Goal: Task Accomplishment & Management: Manage account settings

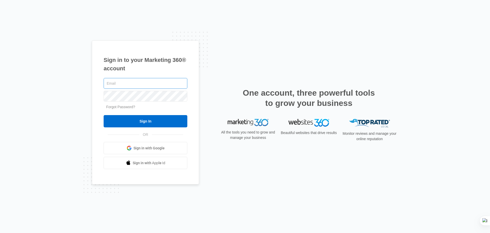
click at [141, 82] on input "text" at bounding box center [146, 83] width 84 height 11
type input "[PERSON_NAME][EMAIL_ADDRESS][DOMAIN_NAME]"
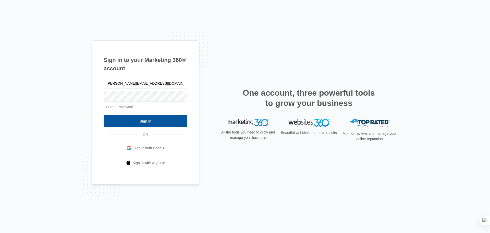
click at [144, 122] on input "Sign In" at bounding box center [146, 121] width 84 height 12
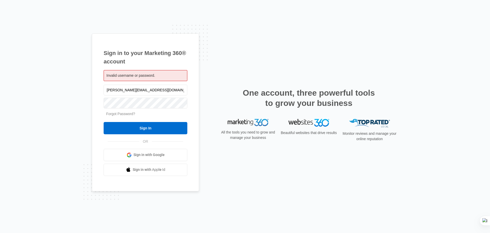
click at [120, 113] on link "Forgot Password?" at bounding box center [120, 114] width 29 height 4
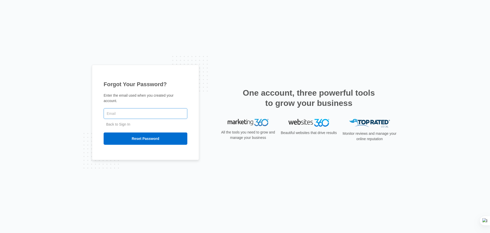
click at [120, 113] on input "text" at bounding box center [146, 113] width 84 height 11
type input "[PERSON_NAME][EMAIL_ADDRESS][DOMAIN_NAME]"
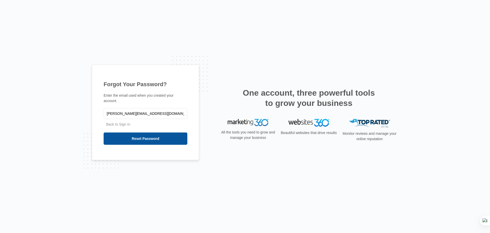
click at [139, 138] on input "Reset Password" at bounding box center [146, 138] width 84 height 12
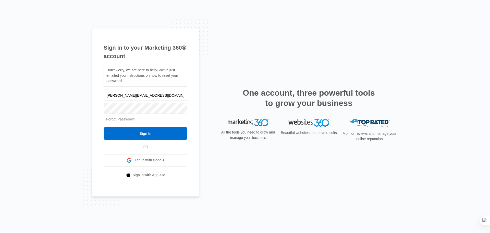
click at [128, 120] on link "Forgot Password?" at bounding box center [120, 119] width 29 height 4
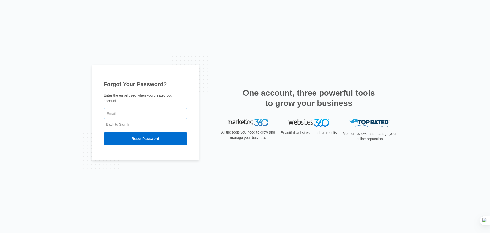
click at [125, 111] on input "text" at bounding box center [146, 113] width 84 height 11
type input "oren@sunsetbuilt.com"
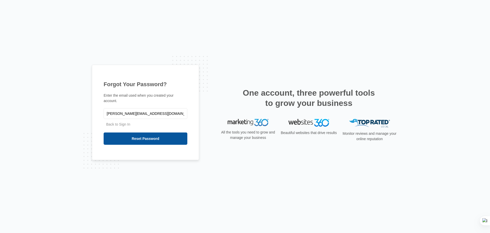
click at [141, 137] on input "Reset Password" at bounding box center [146, 138] width 84 height 12
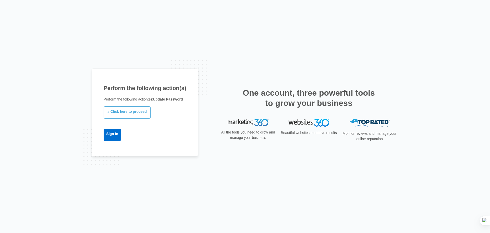
click at [133, 113] on link "» Click here to proceed" at bounding box center [127, 112] width 47 height 12
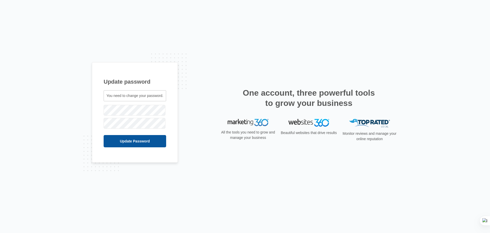
click at [149, 146] on input "Update Password" at bounding box center [135, 141] width 63 height 12
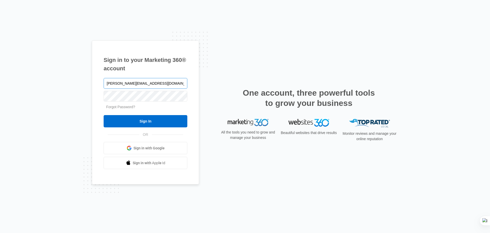
click at [115, 85] on input "oren@sunsetbuilt.com" at bounding box center [146, 83] width 84 height 11
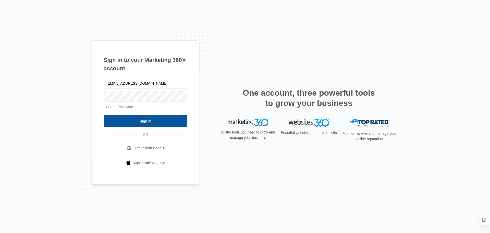
type input "[EMAIL_ADDRESS][DOMAIN_NAME]"
click at [148, 120] on input "Sign In" at bounding box center [146, 121] width 84 height 12
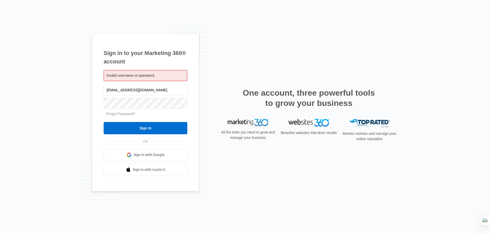
click at [195, 68] on div "Sign in to your Marketing 360® account Invalid username or password. info@sunse…" at bounding box center [145, 112] width 107 height 158
click at [152, 132] on input "Sign In" at bounding box center [146, 128] width 84 height 12
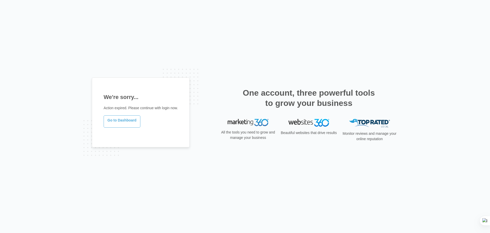
drag, startPoint x: 0, startPoint y: 0, endPoint x: 113, endPoint y: 124, distance: 167.8
click at [113, 124] on link "Go to Dashboard" at bounding box center [122, 121] width 37 height 12
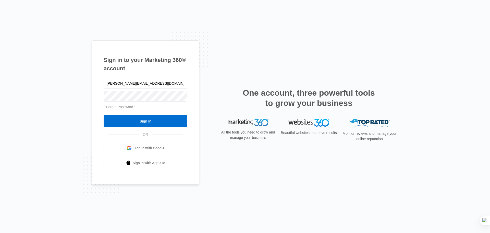
drag, startPoint x: 114, startPoint y: 84, endPoint x: 116, endPoint y: 90, distance: 7.0
click at [114, 84] on input "oren@sunsetbuilt.com" at bounding box center [146, 83] width 84 height 11
type input "info@sunsetbuilt.com"
click at [117, 112] on form "info@sunsetbuilt.com Forgot Password? Sign In" at bounding box center [146, 102] width 84 height 51
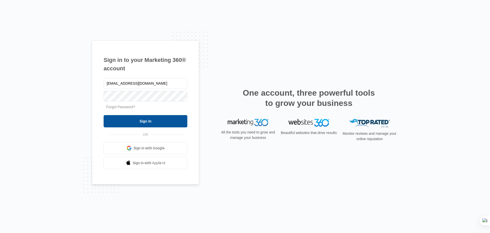
click at [130, 119] on input "Sign In" at bounding box center [146, 121] width 84 height 12
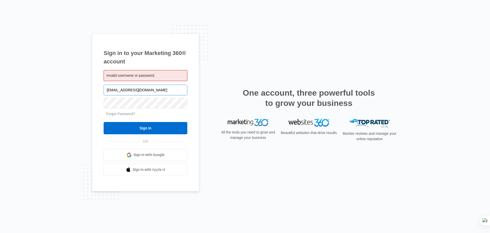
click at [144, 90] on input "[EMAIL_ADDRESS][DOMAIN_NAME]" at bounding box center [146, 90] width 84 height 11
click at [112, 91] on input "[EMAIL_ADDRESS][DOMAIN_NAME]" at bounding box center [146, 90] width 84 height 11
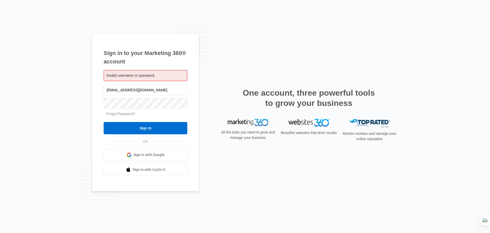
click at [105, 118] on form "info@sunsetbuilt.com Forgot Password? Sign In" at bounding box center [146, 109] width 84 height 51
click at [121, 113] on link "Forgot Password?" at bounding box center [120, 114] width 29 height 4
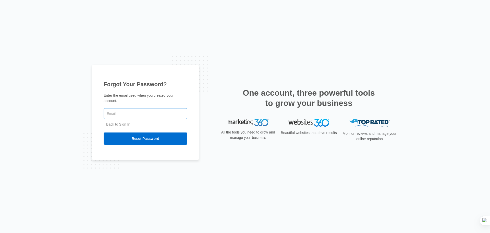
click at [125, 111] on input "text" at bounding box center [146, 113] width 84 height 11
drag, startPoint x: 121, startPoint y: 113, endPoint x: 119, endPoint y: 111, distance: 2.7
click at [121, 113] on input "text" at bounding box center [146, 113] width 84 height 11
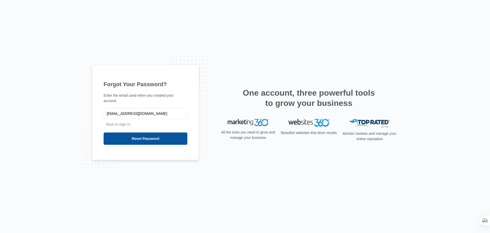
type input "[EMAIL_ADDRESS][DOMAIN_NAME]"
click at [170, 138] on input "Reset Password" at bounding box center [146, 138] width 84 height 12
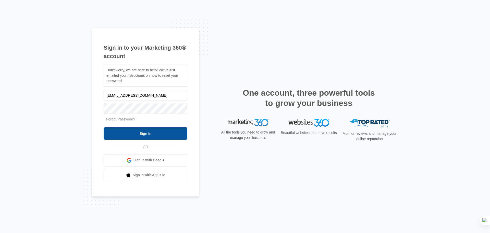
click at [117, 132] on input "Sign In" at bounding box center [146, 133] width 84 height 12
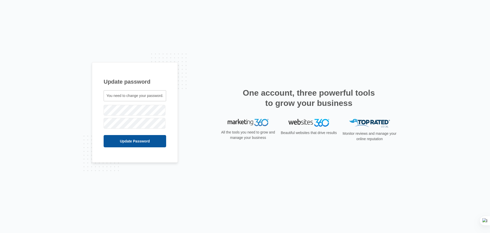
click at [122, 138] on input "Update Password" at bounding box center [135, 141] width 63 height 12
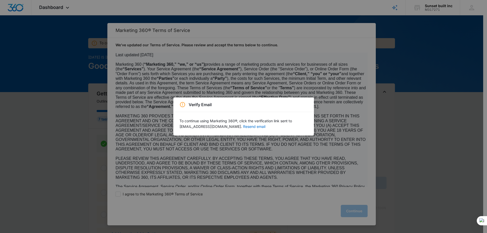
click at [249, 85] on div "Verify Email To continue using Marketing 360®, click the verification link sent…" at bounding box center [243, 116] width 487 height 233
click at [243, 125] on button "Resend email" at bounding box center [254, 127] width 22 height 4
click at [243, 126] on button "Resend email" at bounding box center [254, 127] width 22 height 4
click at [285, 173] on div "Verify Email To continue using Marketing 360®, click the verification link sent…" at bounding box center [243, 116] width 487 height 233
click at [305, 63] on div "Verify Email To continue using Marketing 360®, click the verification link sent…" at bounding box center [243, 116] width 487 height 233
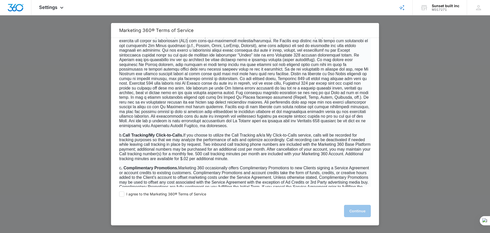
scroll to position [255, 0]
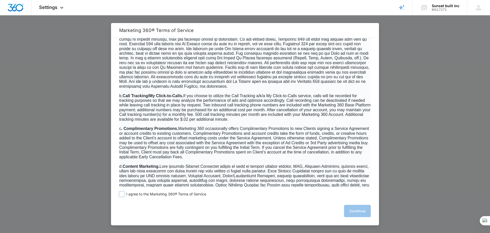
click at [121, 193] on span at bounding box center [121, 193] width 5 height 5
click at [121, 193] on input "I agree to the Marketing 360® Terms of Service" at bounding box center [121, 193] width 5 height 5
checkbox input "true"
click at [360, 213] on button "Continue" at bounding box center [357, 211] width 27 height 12
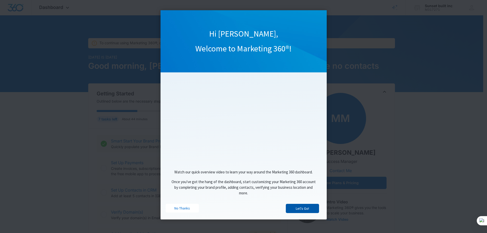
click at [300, 211] on link "Let's Go!" at bounding box center [302, 208] width 33 height 9
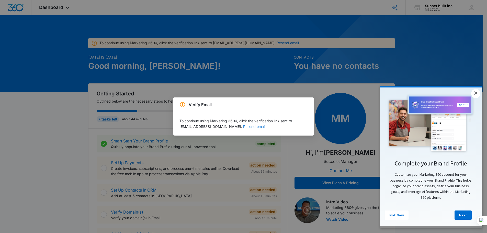
click at [477, 95] on link "×" at bounding box center [475, 93] width 9 height 9
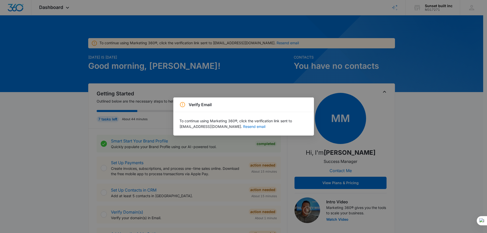
click at [239, 156] on div "Verify Email To continue using Marketing 360®, click the verification link sent…" at bounding box center [243, 116] width 487 height 233
click at [134, 128] on div "Verify Email To continue using Marketing 360®, click the verification link sent…" at bounding box center [243, 116] width 487 height 233
click at [258, 42] on div "Verify Email To continue using Marketing 360®, click the verification link sent…" at bounding box center [243, 116] width 487 height 233
click at [243, 127] on button "Resend email" at bounding box center [254, 127] width 22 height 4
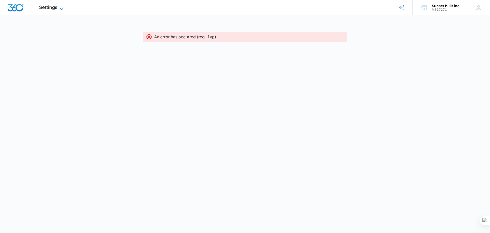
click at [63, 10] on icon at bounding box center [62, 9] width 6 height 6
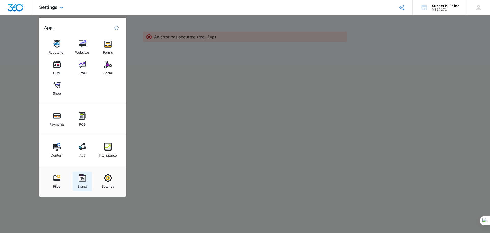
click at [81, 180] on img at bounding box center [83, 178] width 8 height 8
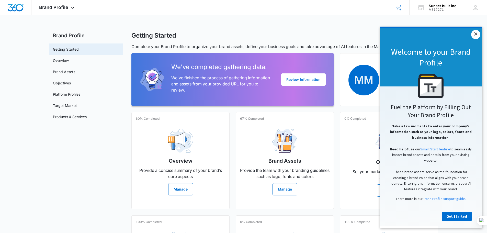
click at [477, 38] on link "×" at bounding box center [475, 34] width 9 height 9
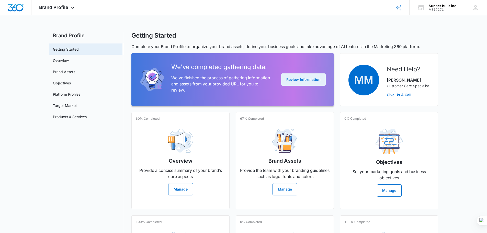
click at [286, 80] on button "Review Information" at bounding box center [303, 79] width 44 height 12
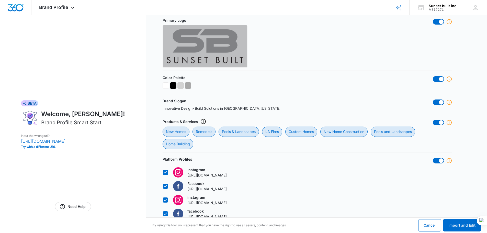
scroll to position [179, 0]
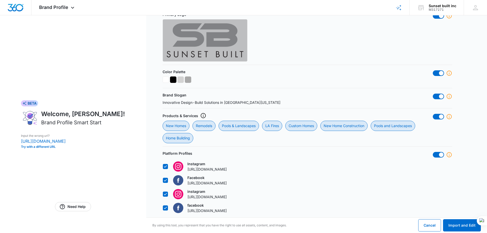
click at [231, 141] on div "New Homes Remodels Pools & Landscapes LA Fires Custom Homes New Home Constructi…" at bounding box center [297, 132] width 270 height 22
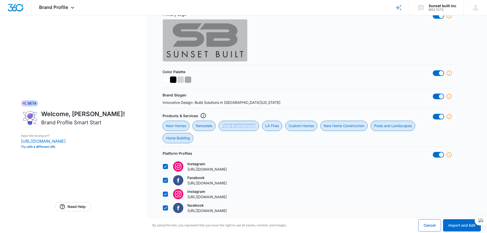
click at [231, 141] on div "New Homes Remodels Pools & Landscapes LA Fires Custom Homes New Home Constructi…" at bounding box center [297, 132] width 270 height 22
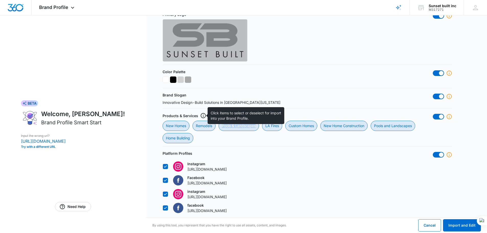
click at [203, 114] on icon at bounding box center [203, 115] width 6 height 6
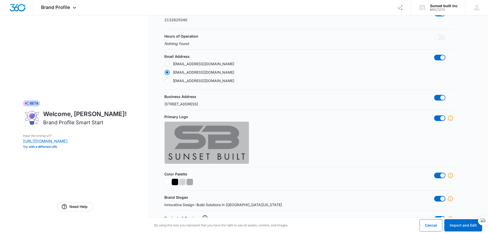
scroll to position [0, 0]
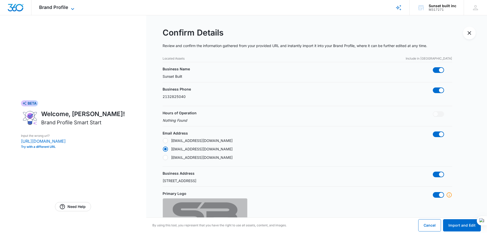
click at [67, 6] on span "Brand Profile" at bounding box center [53, 7] width 29 height 5
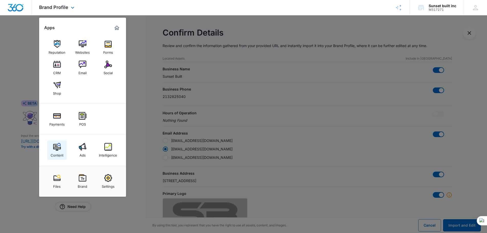
click at [55, 148] on img at bounding box center [57, 147] width 8 height 8
radio input "false"
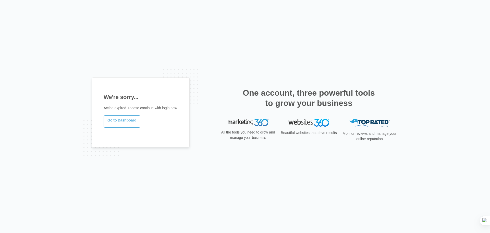
click at [127, 125] on link "Go to Dashboard" at bounding box center [122, 121] width 37 height 12
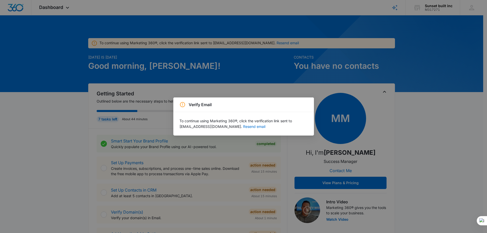
click at [150, 108] on div "Verify Email To continue using Marketing 360®, click the verification link sent…" at bounding box center [243, 116] width 487 height 233
click at [243, 127] on button "Resend email" at bounding box center [254, 127] width 22 height 4
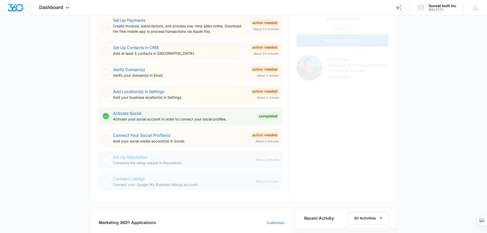
scroll to position [128, 0]
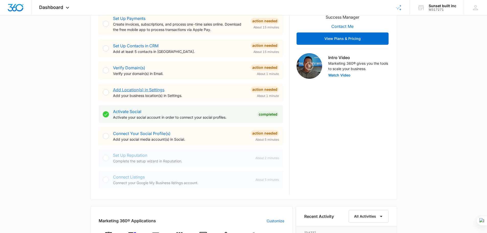
click at [136, 90] on link "Add Location(s) in Settings" at bounding box center [138, 89] width 51 height 5
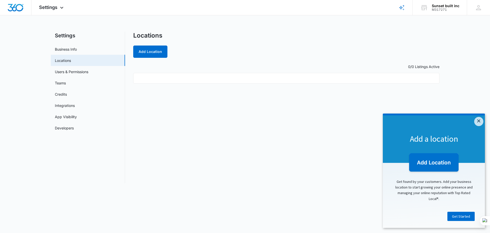
click at [435, 161] on img at bounding box center [434, 162] width 52 height 21
click at [458, 219] on link "Get Started" at bounding box center [461, 215] width 27 height 9
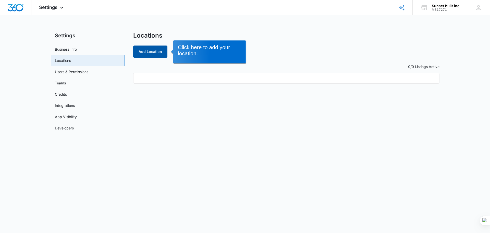
click at [153, 51] on button "Add Location" at bounding box center [150, 51] width 34 height 12
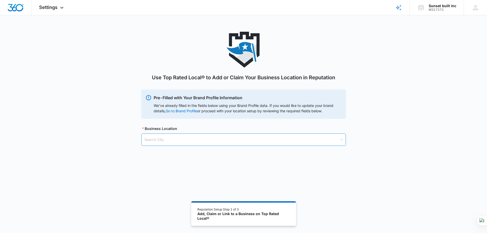
click at [172, 139] on input "search" at bounding box center [241, 140] width 195 height 12
type input "[STREET_ADDRESS]"
click at [169, 191] on div "Use Top Rated Local® to Add or Claim Your Business Location in Reputation Pre-F…" at bounding box center [243, 133] width 487 height 203
click at [167, 140] on input "search" at bounding box center [241, 140] width 195 height 12
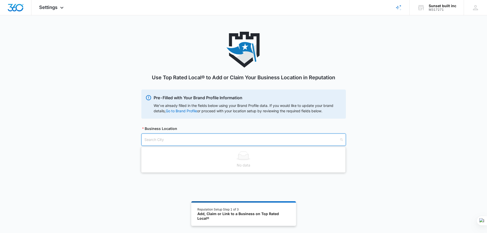
click at [167, 140] on input "search" at bounding box center [241, 140] width 195 height 12
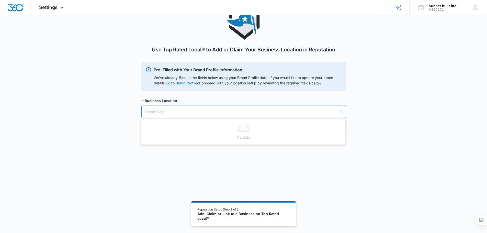
scroll to position [28, 0]
click at [0, 0] on link "Go to Brand Profile" at bounding box center [0, 0] width 0 height 0
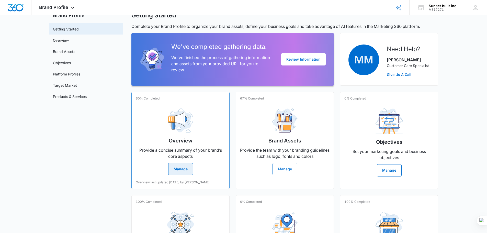
scroll to position [51, 0]
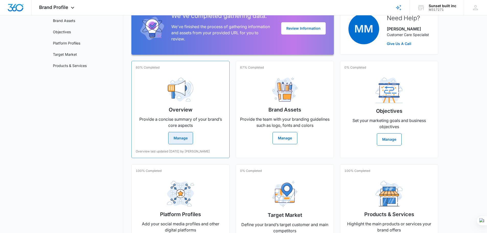
click at [176, 137] on button "Manage" at bounding box center [180, 138] width 25 height 12
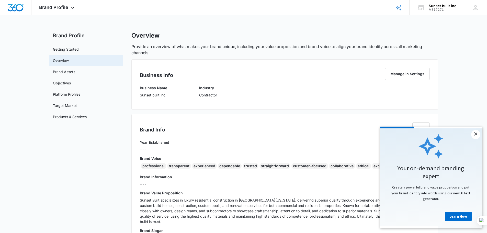
click at [478, 133] on link "×" at bounding box center [475, 134] width 9 height 9
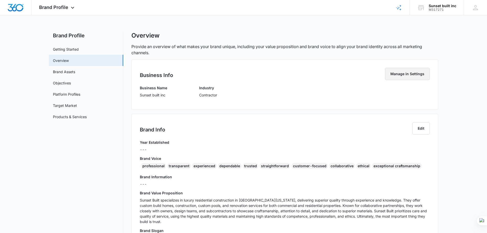
click at [406, 73] on button "Manage in Settings" at bounding box center [407, 74] width 45 height 12
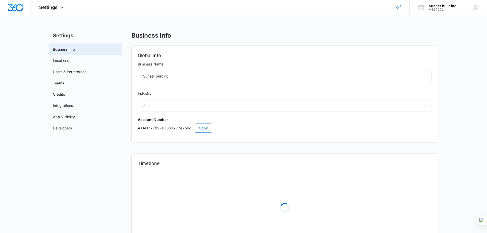
select select "4"
select select "US"
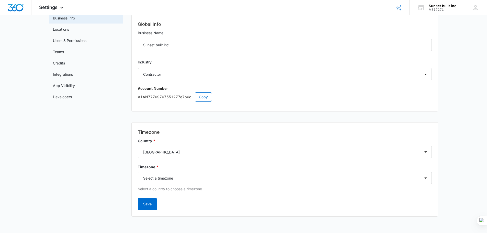
scroll to position [32, 0]
click at [166, 179] on select "Select a timezone Select a timezone America/Adak America/Anchorage America/Bois…" at bounding box center [285, 177] width 294 height 12
select select "America/Los_Angeles"
click at [138, 171] on select "Select a timezone Select a timezone America/Adak America/Anchorage America/Bois…" at bounding box center [285, 177] width 294 height 12
click at [149, 202] on button "Save" at bounding box center [147, 203] width 19 height 12
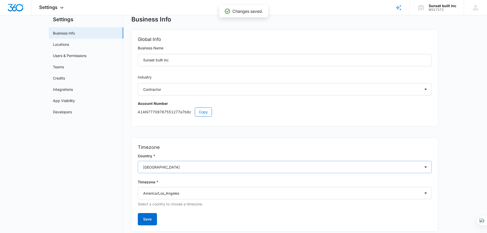
scroll to position [0, 0]
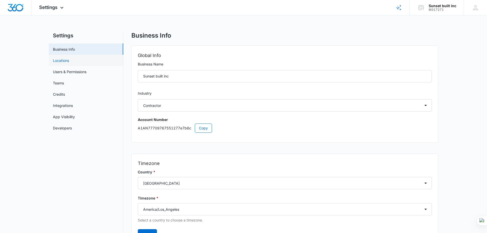
click at [69, 63] on link "Locations" at bounding box center [61, 60] width 16 height 5
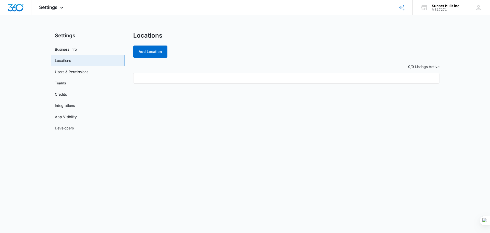
click at [145, 79] on ul at bounding box center [286, 78] width 306 height 11
click at [155, 52] on button "Add Location" at bounding box center [150, 51] width 34 height 12
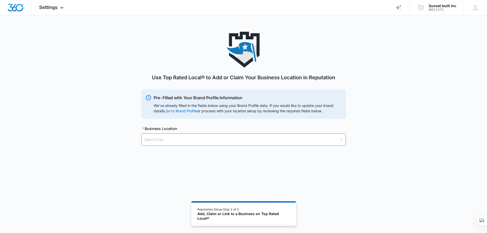
click at [159, 138] on input "search" at bounding box center [241, 140] width 195 height 12
type input "8383 Wilshire Blvd Suite 800 Beverly Hills Ca 90211"
click at [159, 138] on input "search" at bounding box center [241, 140] width 195 height 12
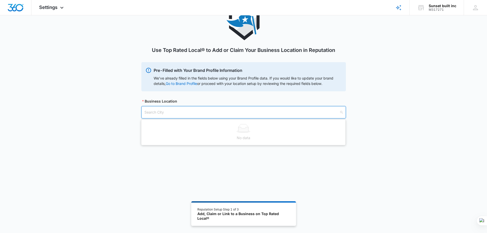
scroll to position [28, 0]
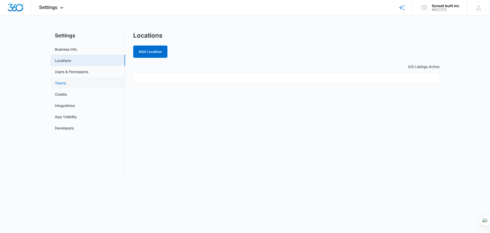
click at [62, 80] on link "Teams" at bounding box center [60, 82] width 11 height 5
click at [48, 9] on span "Settings" at bounding box center [48, 7] width 18 height 5
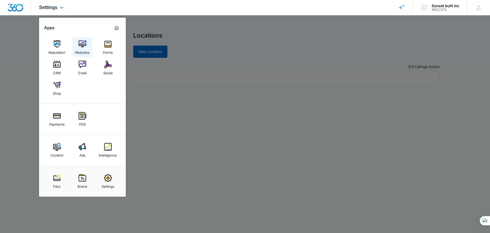
click at [84, 45] on img at bounding box center [83, 44] width 8 height 8
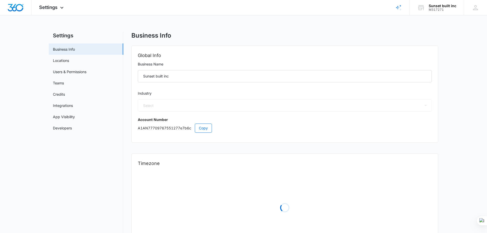
select select "4"
select select "US"
select select "America/Los_Angeles"
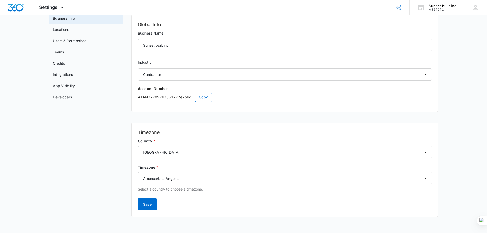
scroll to position [32, 0]
click at [147, 206] on button "Save" at bounding box center [147, 203] width 19 height 12
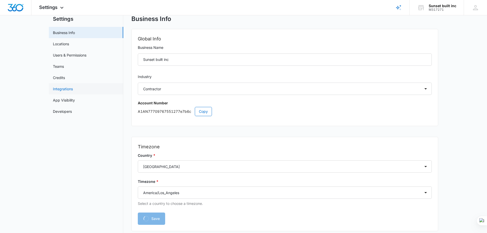
scroll to position [0, 0]
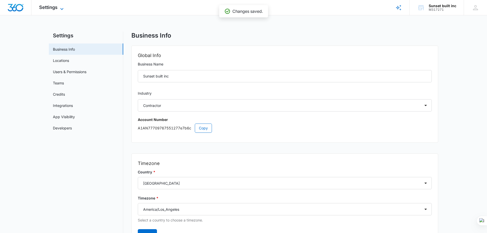
click at [50, 6] on span "Settings" at bounding box center [48, 7] width 18 height 5
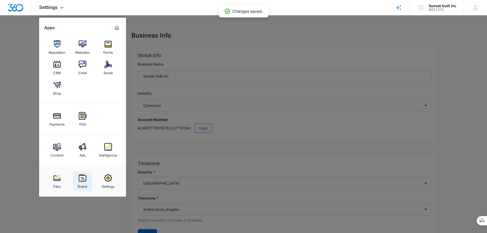
click at [84, 180] on img at bounding box center [83, 178] width 8 height 8
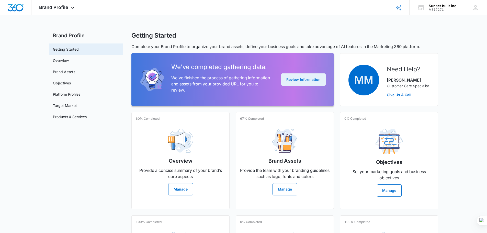
click at [301, 82] on button "Review Information" at bounding box center [303, 79] width 44 height 12
